Goal: Information Seeking & Learning: Check status

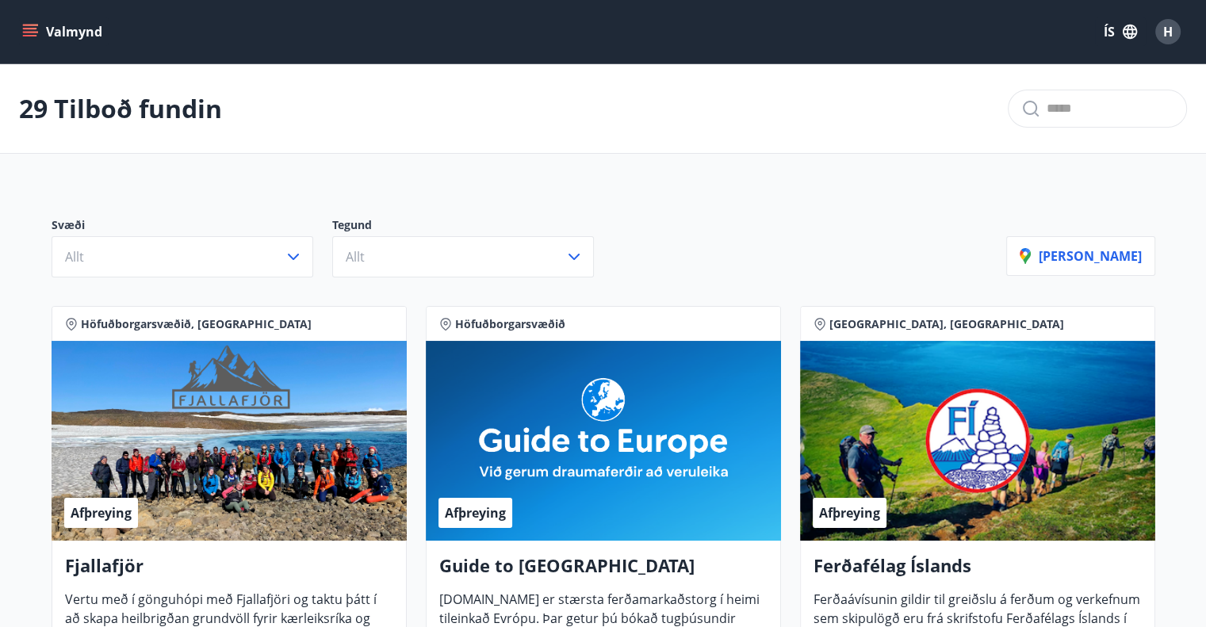
click at [25, 29] on icon "menu" at bounding box center [30, 29] width 14 height 2
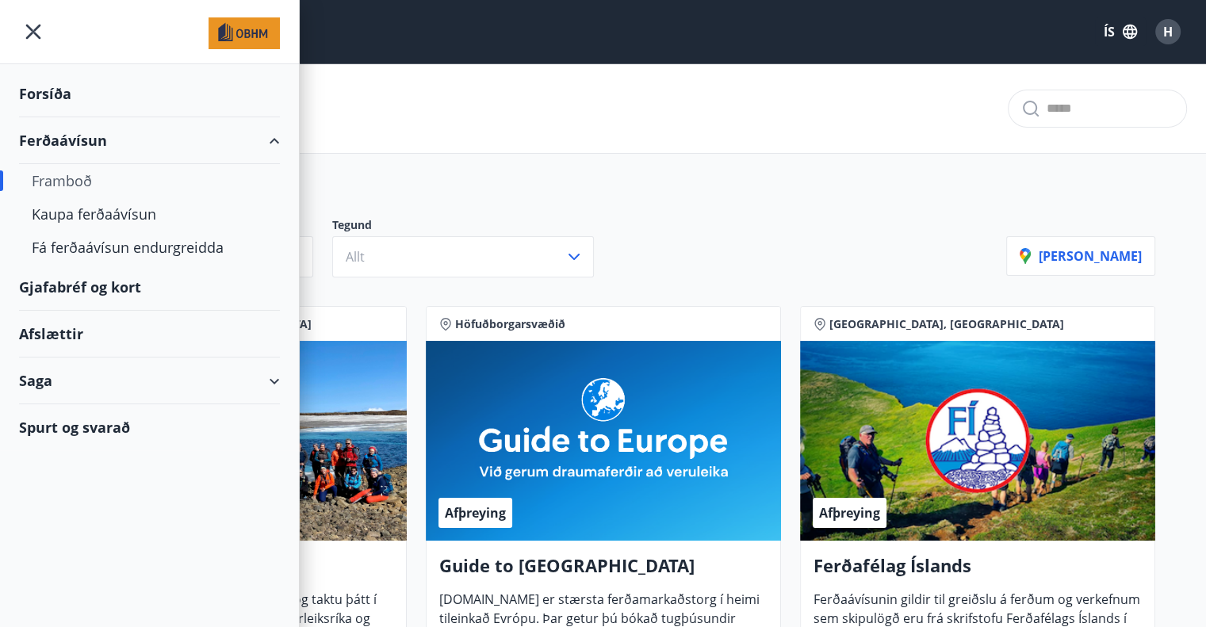
click at [269, 371] on div "Saga" at bounding box center [149, 381] width 261 height 47
click at [73, 421] on div "Ferðaávísun" at bounding box center [149, 420] width 235 height 33
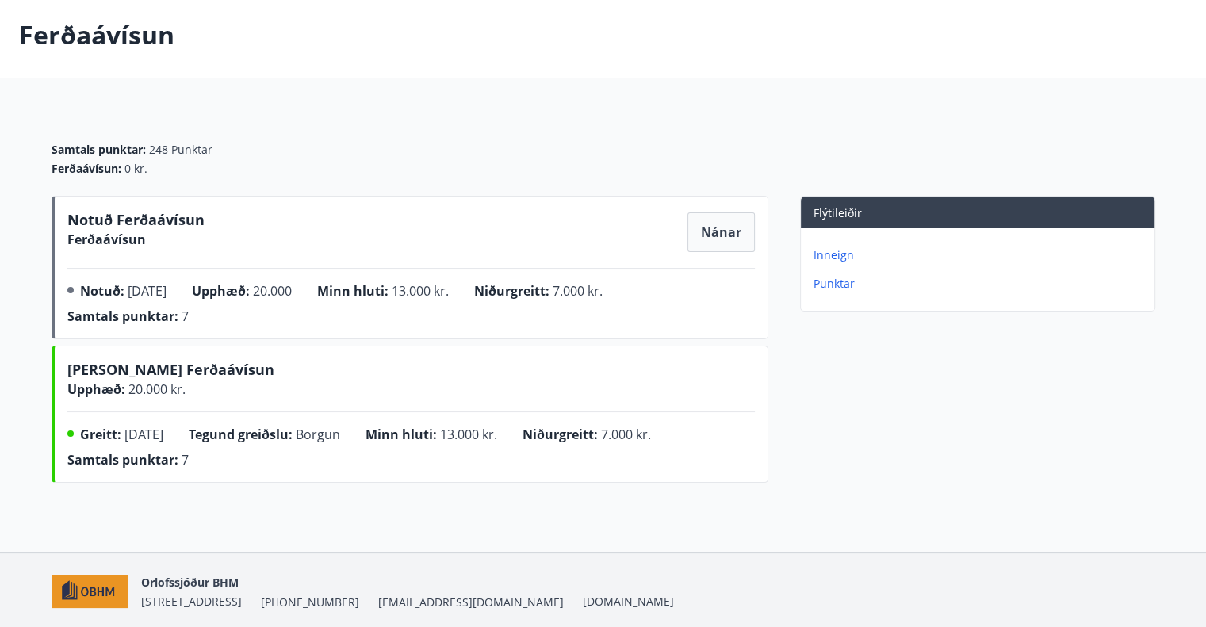
scroll to position [49, 0]
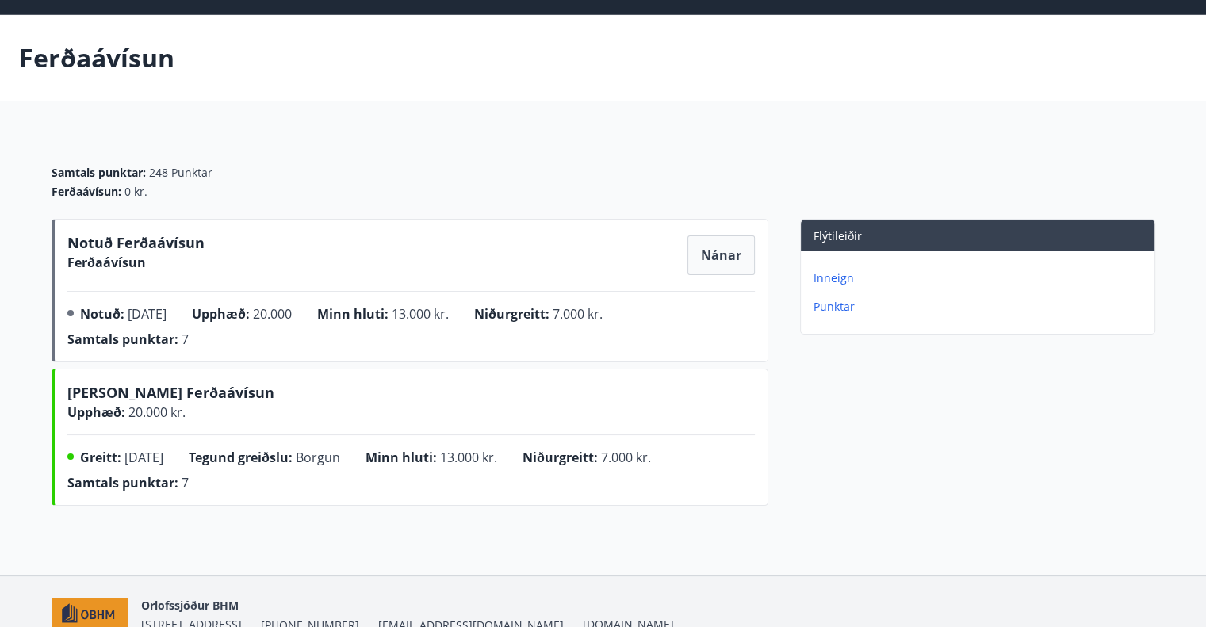
click at [714, 251] on span "Nánar" at bounding box center [721, 255] width 40 height 17
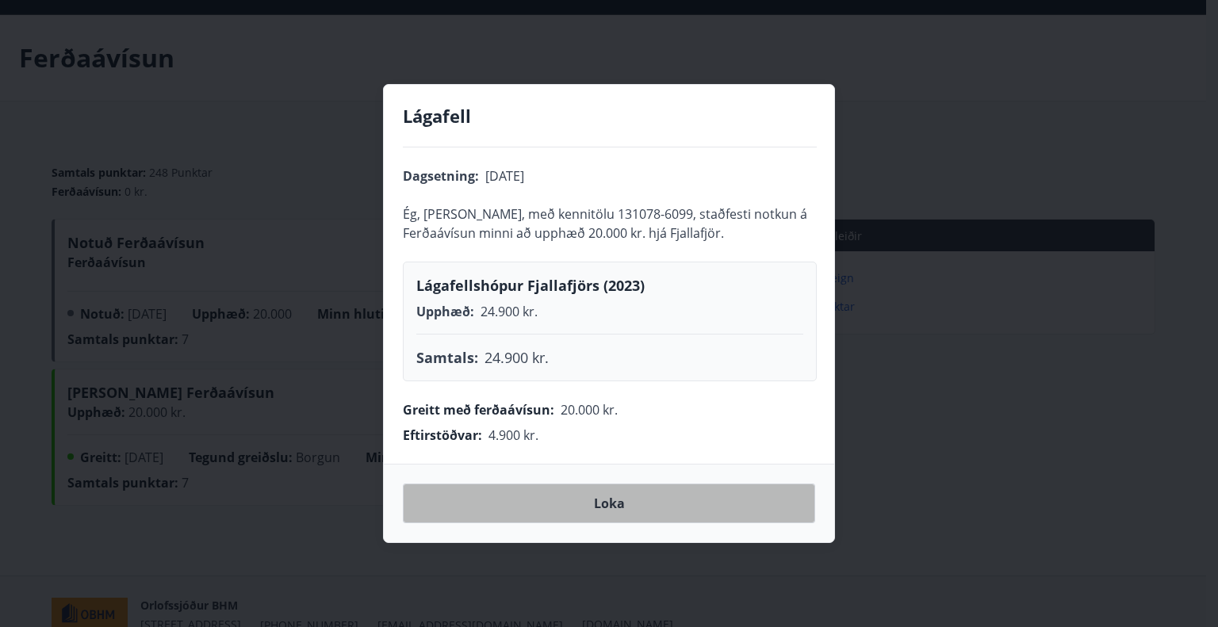
click at [615, 495] on span "Loka" at bounding box center [609, 503] width 31 height 17
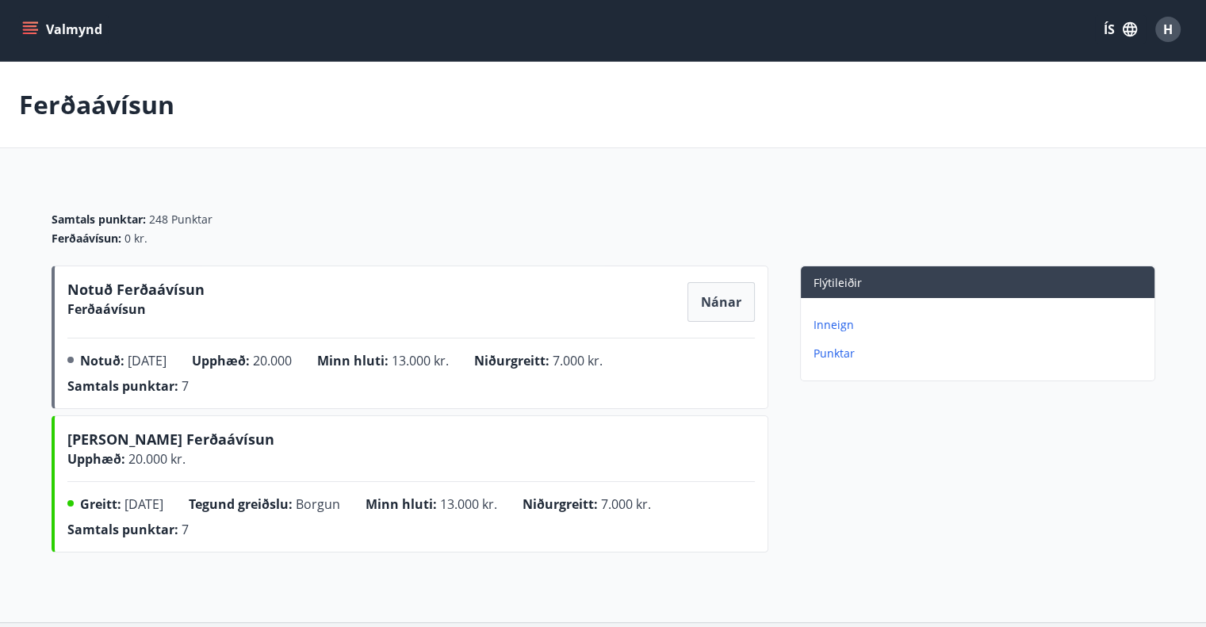
scroll to position [0, 0]
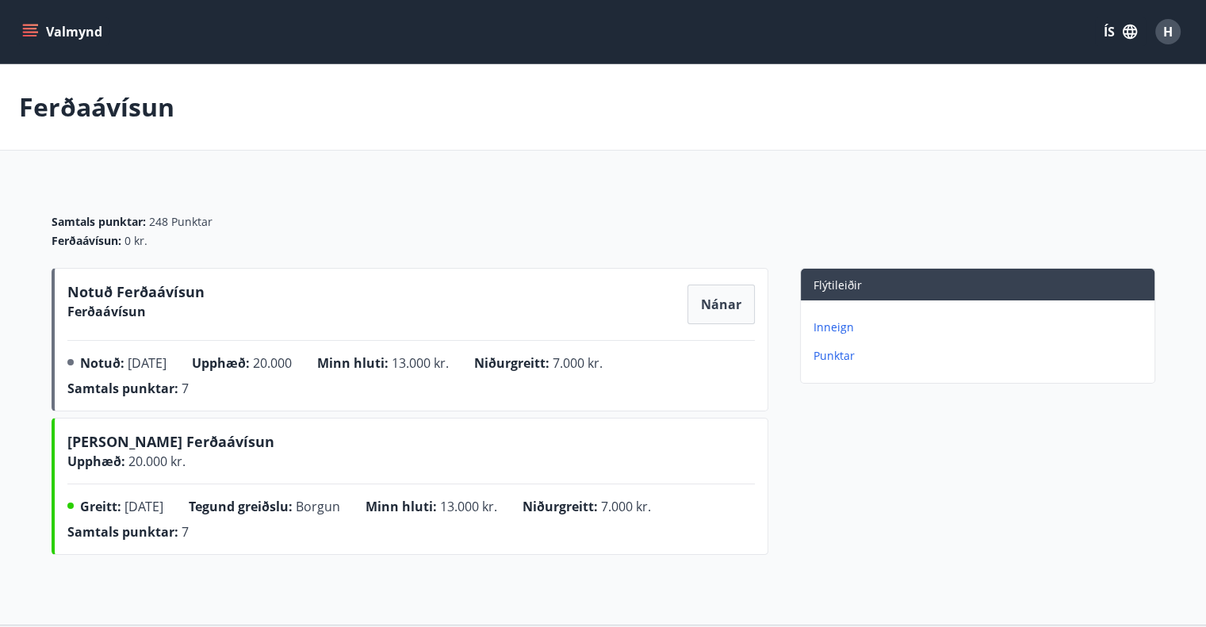
click at [25, 31] on icon "menu" at bounding box center [31, 32] width 17 height 2
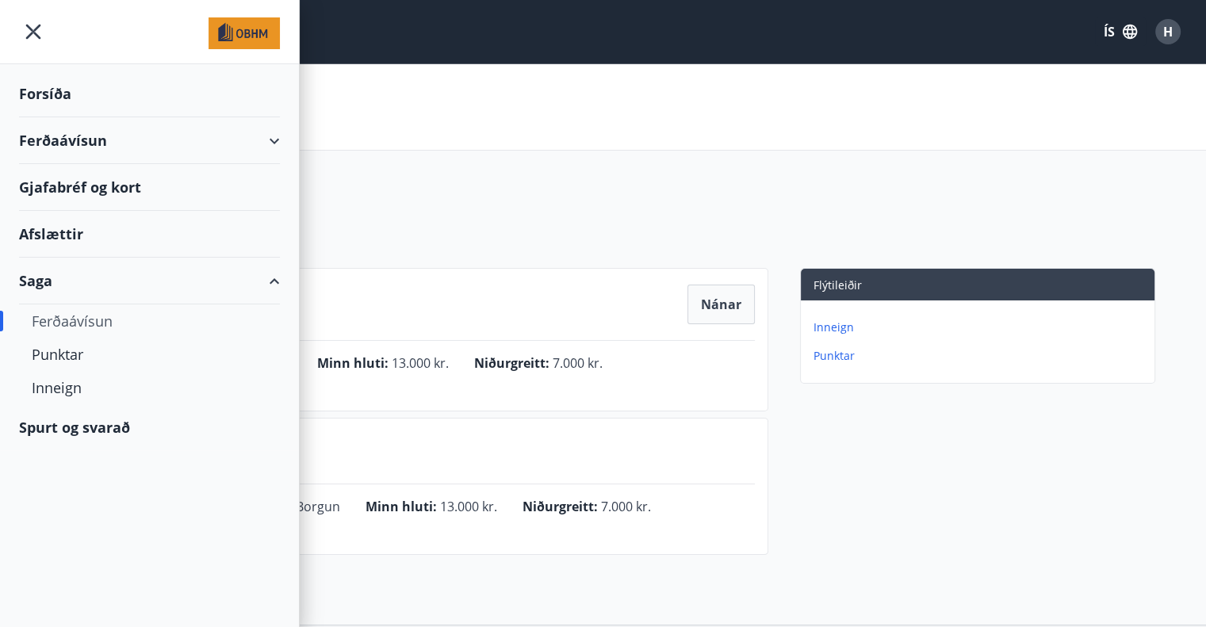
click at [66, 182] on div "Gjafabréf og kort" at bounding box center [149, 187] width 261 height 47
click at [651, 116] on div "Ferðaávísun" at bounding box center [603, 107] width 1206 height 86
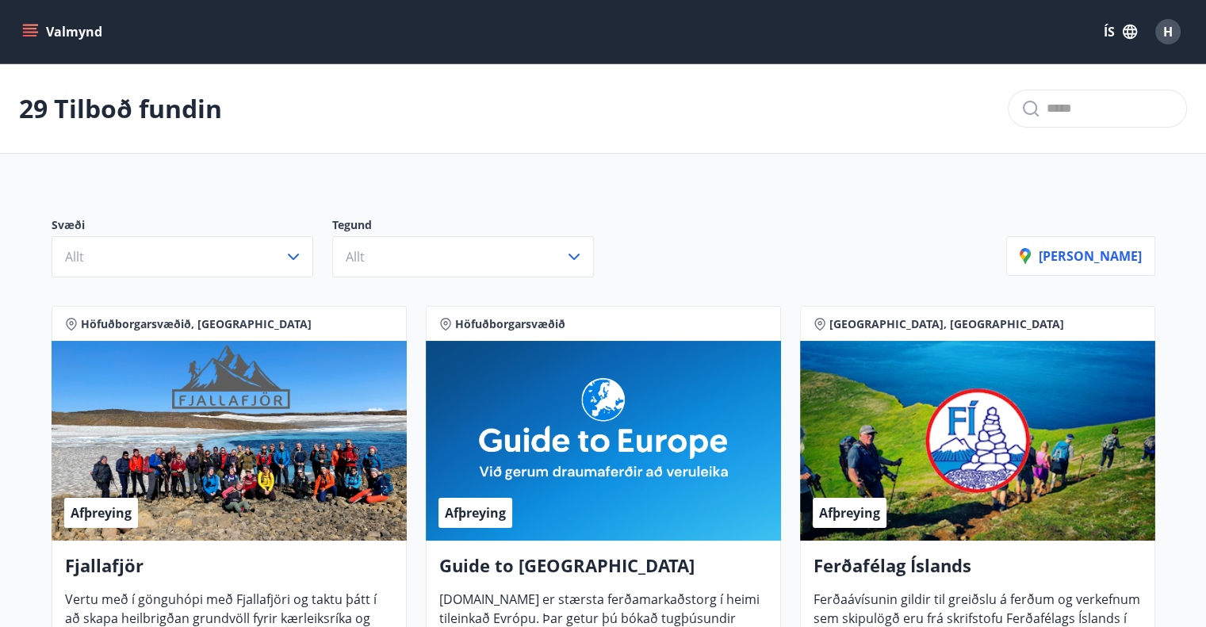
click at [34, 34] on icon "menu" at bounding box center [30, 32] width 16 height 16
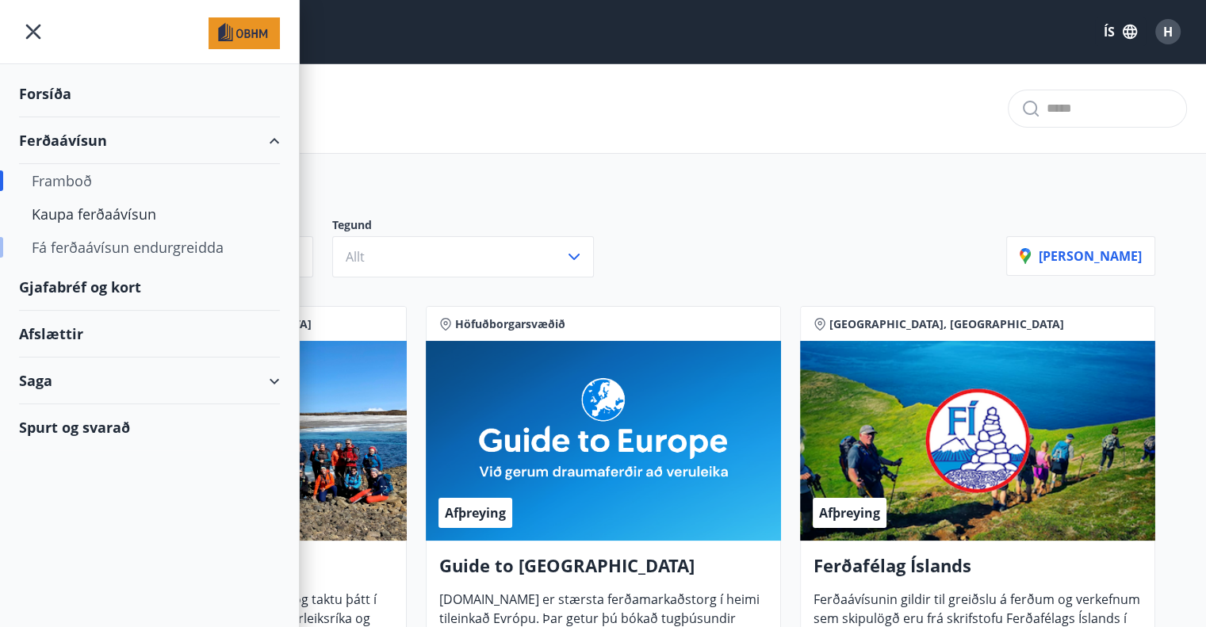
click at [134, 247] on div "Fá ferðaávísun endurgreidda" at bounding box center [149, 247] width 235 height 33
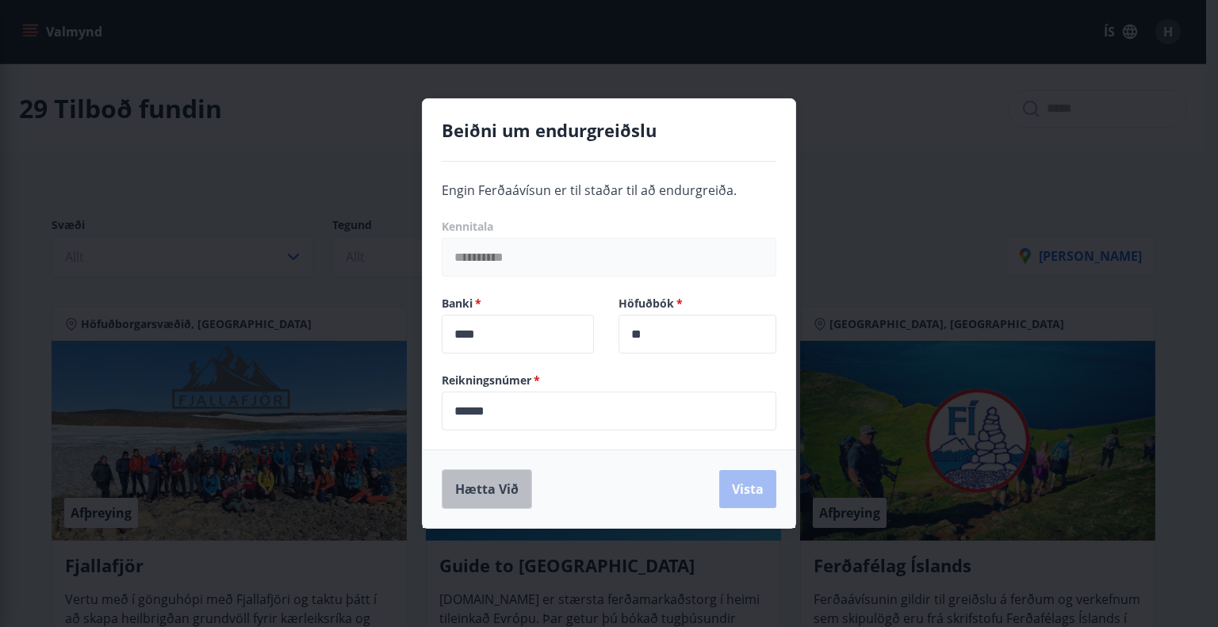
click at [472, 484] on button "Hætta við" at bounding box center [487, 489] width 90 height 40
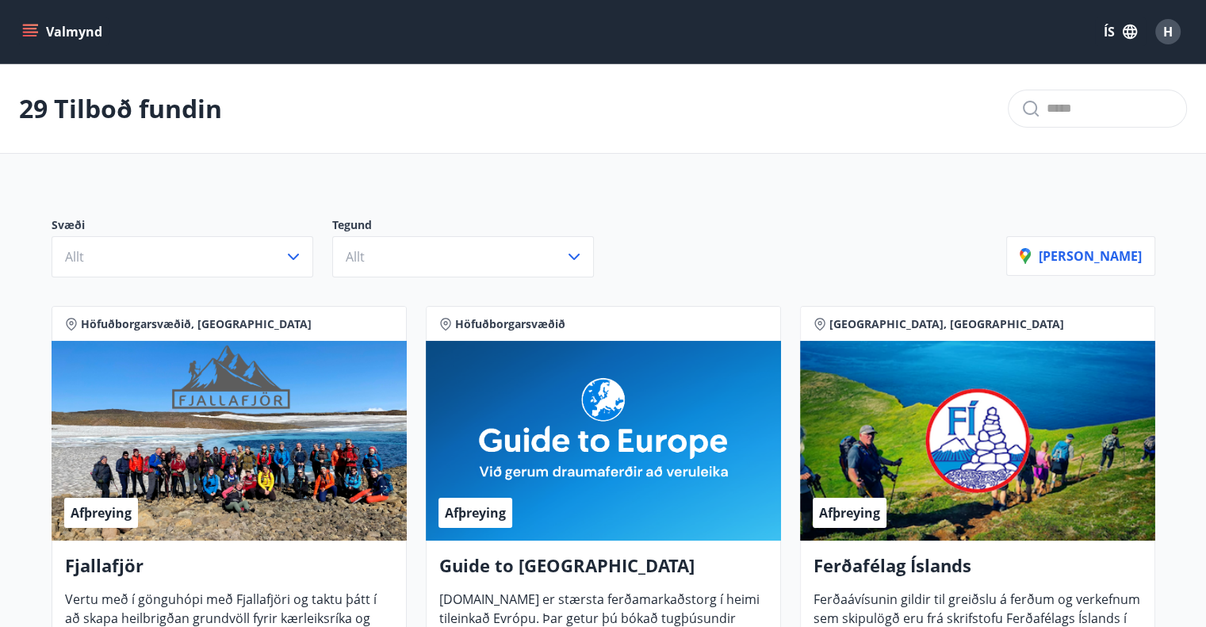
click at [33, 35] on icon "menu" at bounding box center [30, 36] width 14 height 2
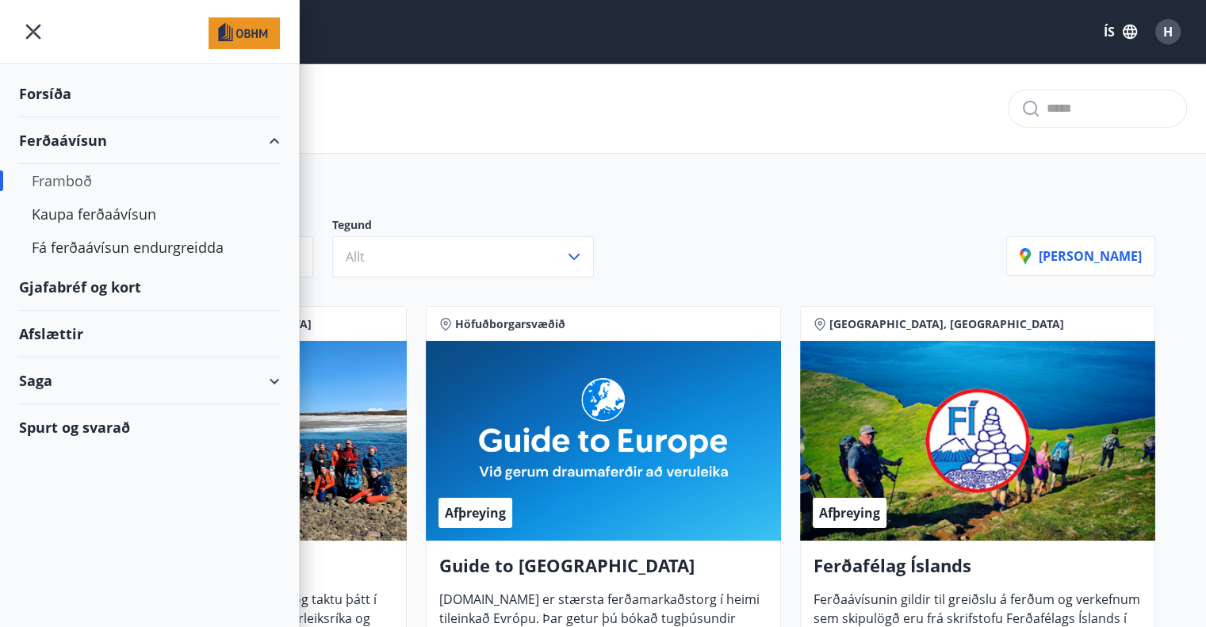
click at [271, 377] on div "Saga" at bounding box center [149, 381] width 261 height 47
click at [66, 287] on div "Gjafabréf og kort" at bounding box center [149, 287] width 261 height 47
click at [55, 480] on div "Inneign" at bounding box center [149, 487] width 235 height 33
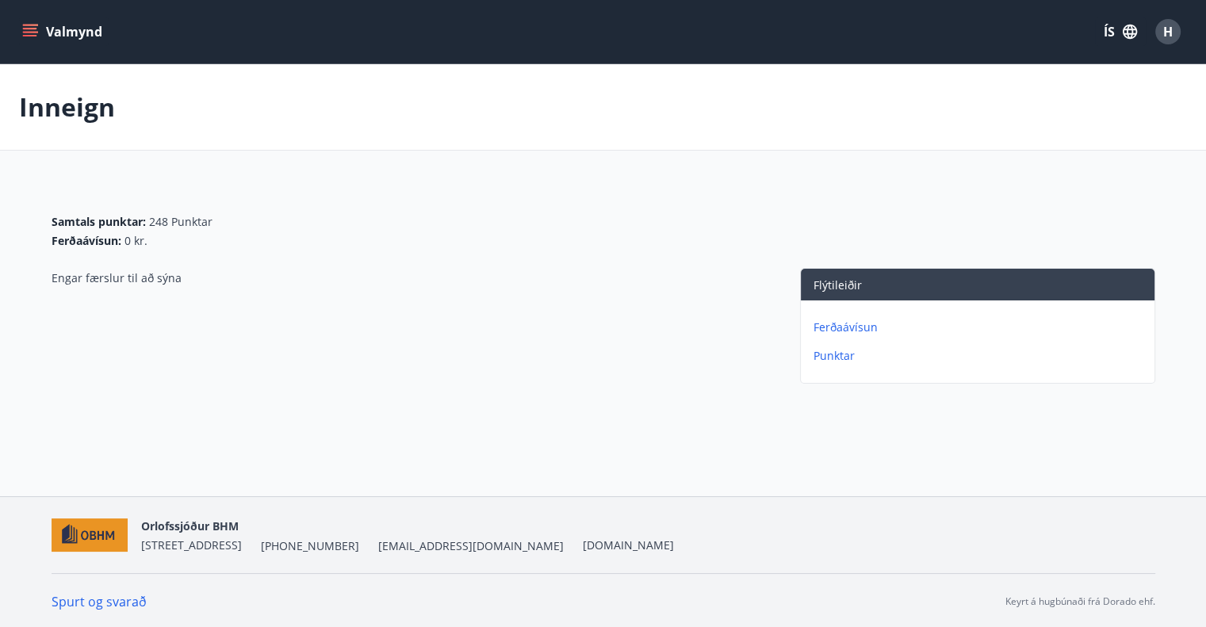
click at [839, 354] on p "Punktar" at bounding box center [980, 356] width 335 height 16
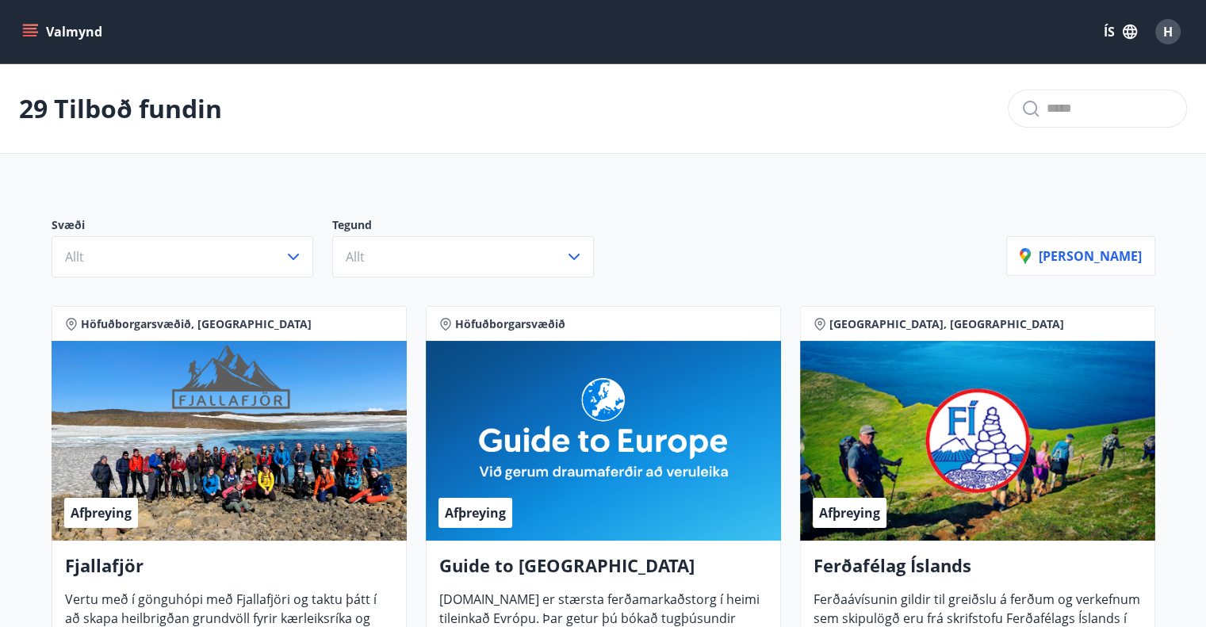
click at [31, 32] on icon "menu" at bounding box center [31, 32] width 17 height 2
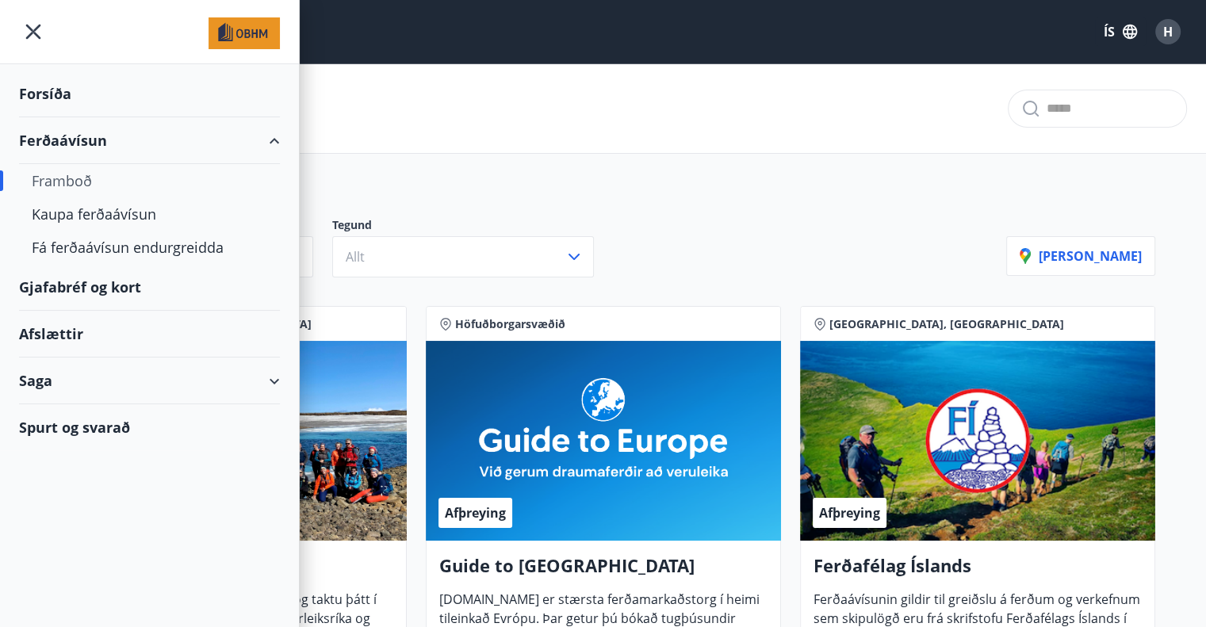
click at [273, 383] on div "Saga" at bounding box center [149, 381] width 261 height 47
